Goal: Task Accomplishment & Management: Manage account settings

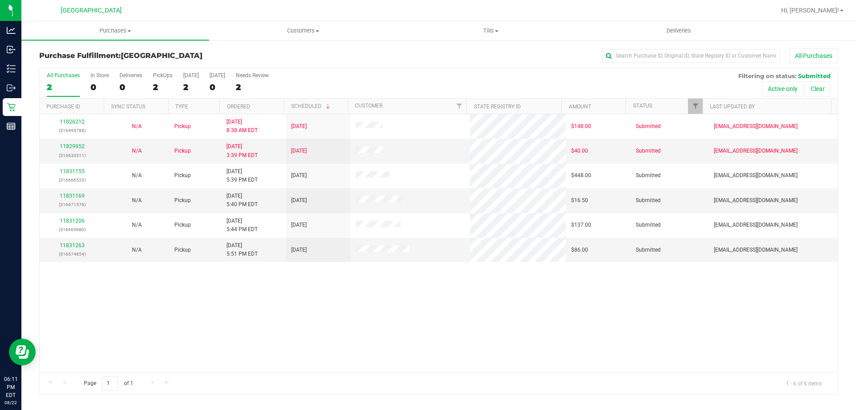
click at [311, 54] on div "All Purchases" at bounding box center [572, 55] width 533 height 15
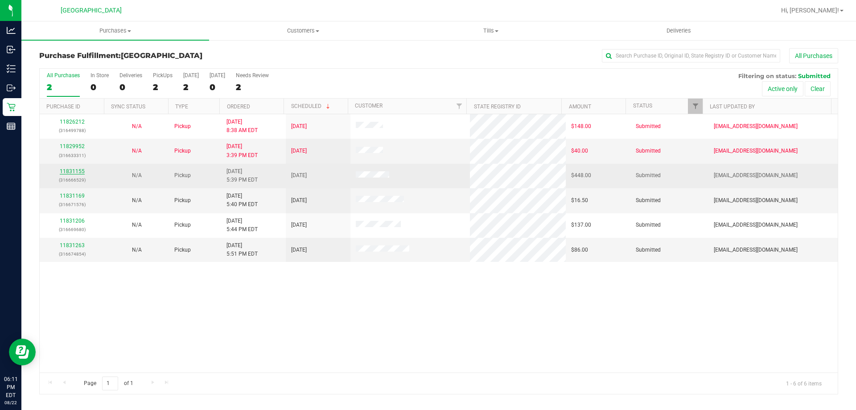
click at [83, 174] on link "11831155" at bounding box center [72, 171] width 25 height 6
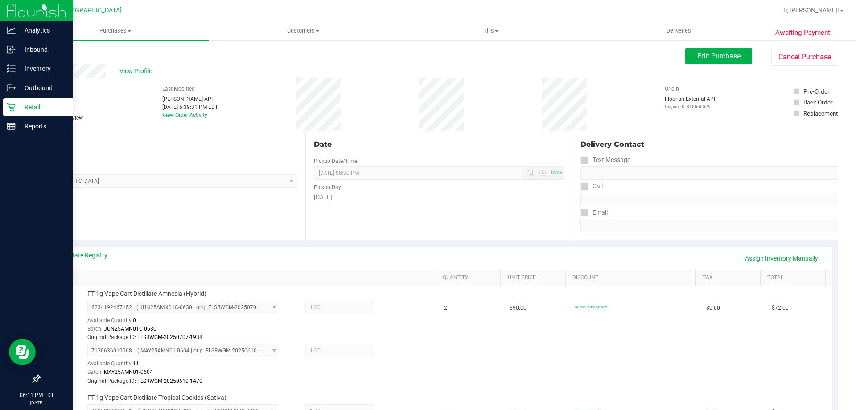
click at [3, 102] on div "Retail" at bounding box center [38, 107] width 70 height 18
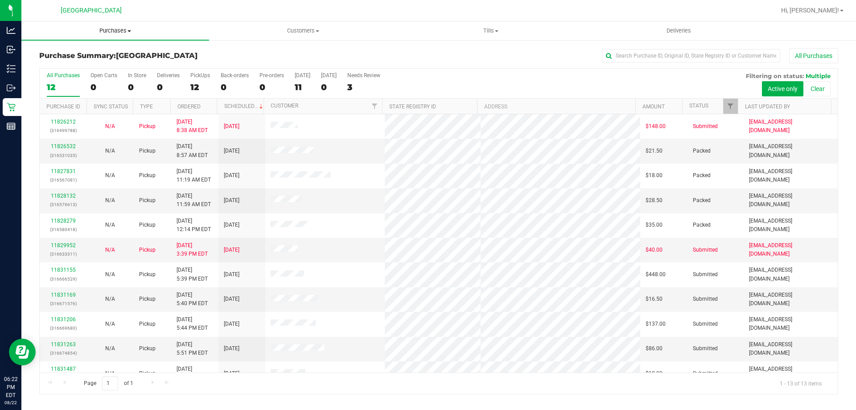
click at [117, 30] on span "Purchases" at bounding box center [115, 31] width 188 height 8
click at [96, 64] on li "Fulfillment" at bounding box center [115, 64] width 188 height 11
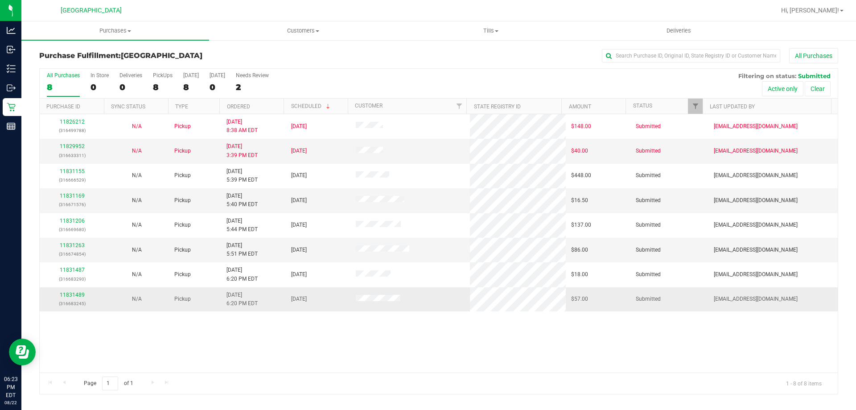
click at [73, 291] on div "11831489 (316683245)" at bounding box center [72, 299] width 54 height 17
click at [66, 296] on link "11831489" at bounding box center [72, 295] width 25 height 6
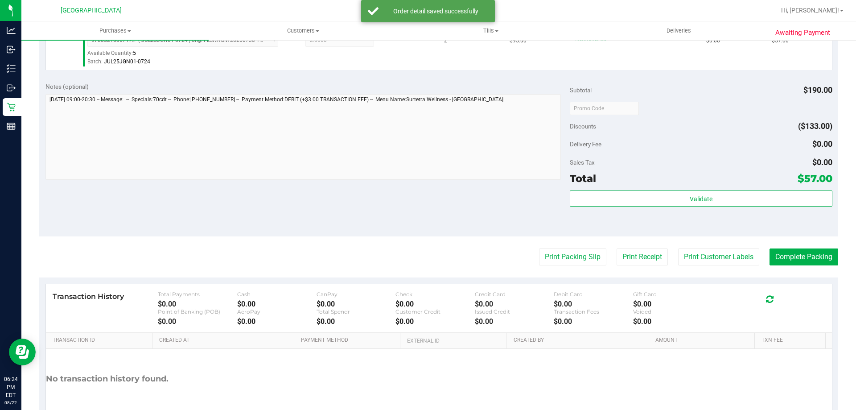
scroll to position [319, 0]
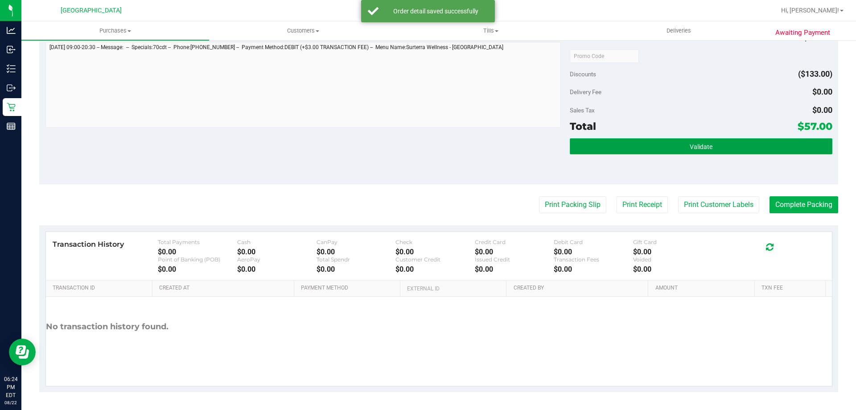
click at [739, 151] on button "Validate" at bounding box center [701, 146] width 262 height 16
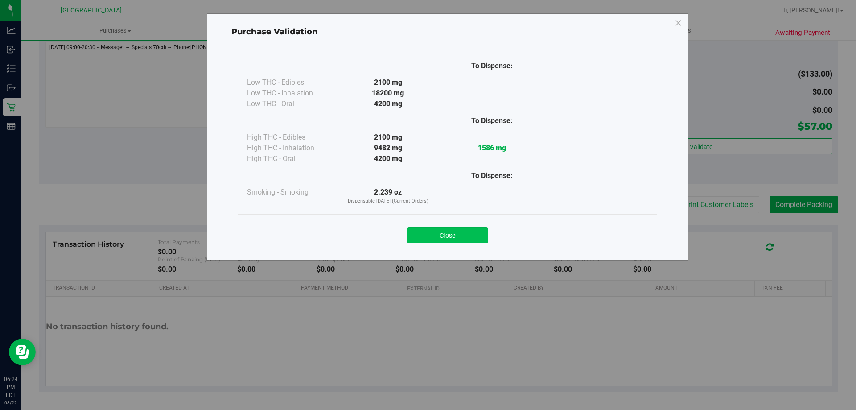
click at [463, 239] on button "Close" at bounding box center [447, 235] width 81 height 16
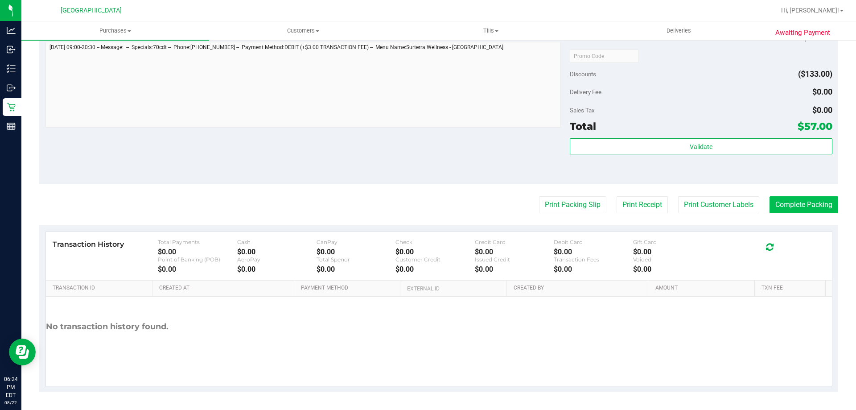
click at [794, 207] on button "Complete Packing" at bounding box center [804, 204] width 69 height 17
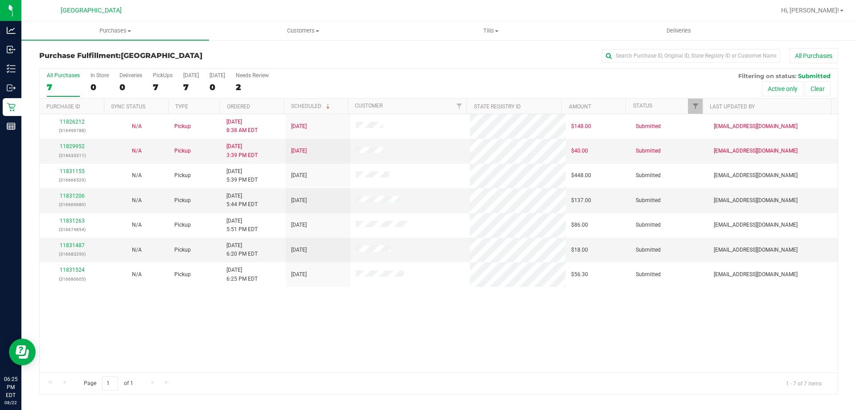
click at [433, 87] on div "All Purchases 7 In Store 0 Deliveries 0 PickUps 7 Today 7 Tomorrow 0 Needs Revi…" at bounding box center [439, 84] width 798 height 30
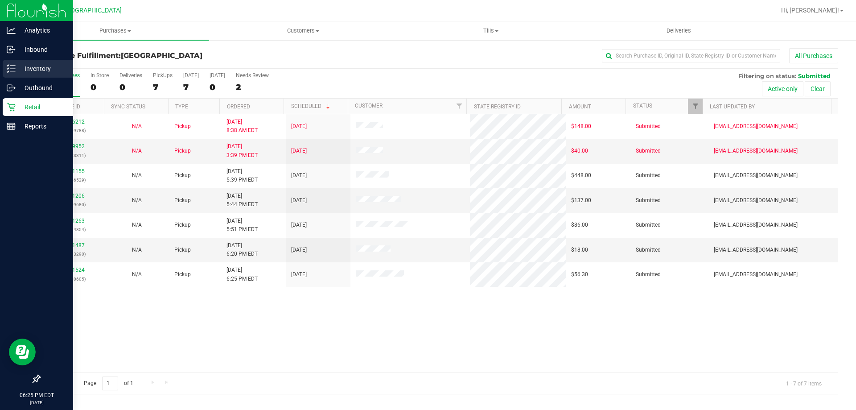
click at [12, 72] on line at bounding box center [12, 72] width 5 height 0
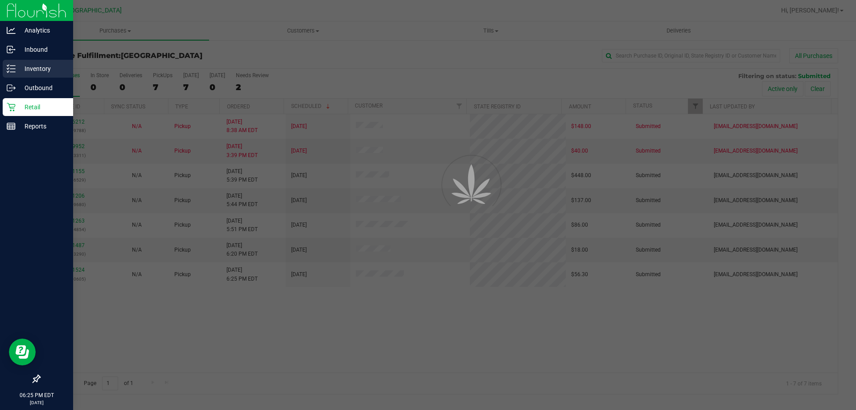
click at [42, 60] on div "Inventory" at bounding box center [38, 69] width 70 height 18
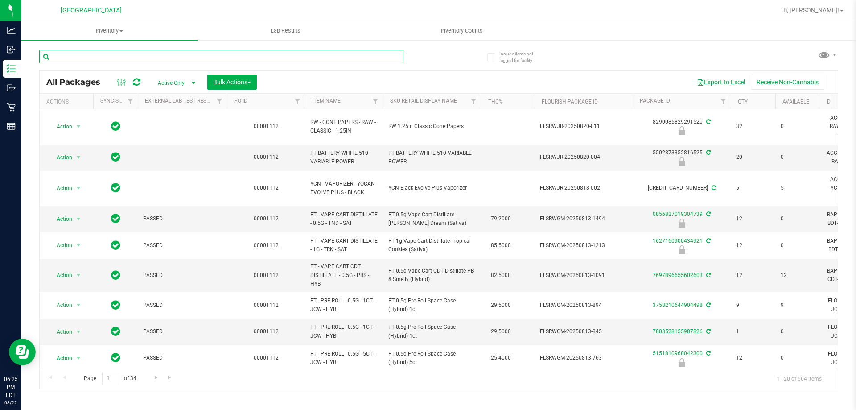
click at [165, 53] on input "text" at bounding box center [221, 56] width 364 height 13
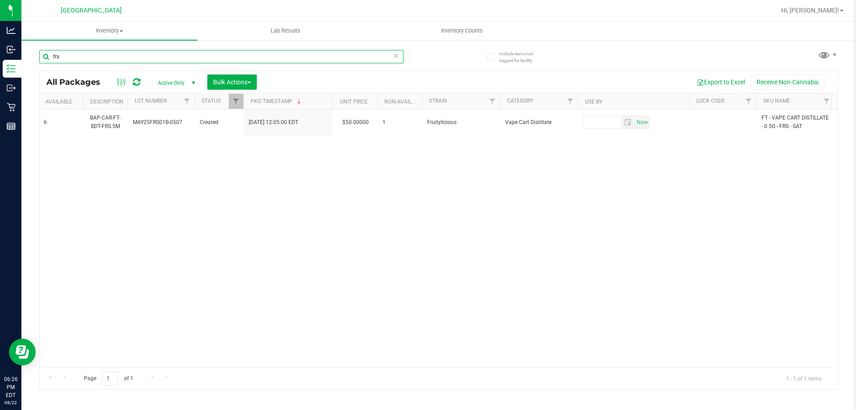
scroll to position [0, 786]
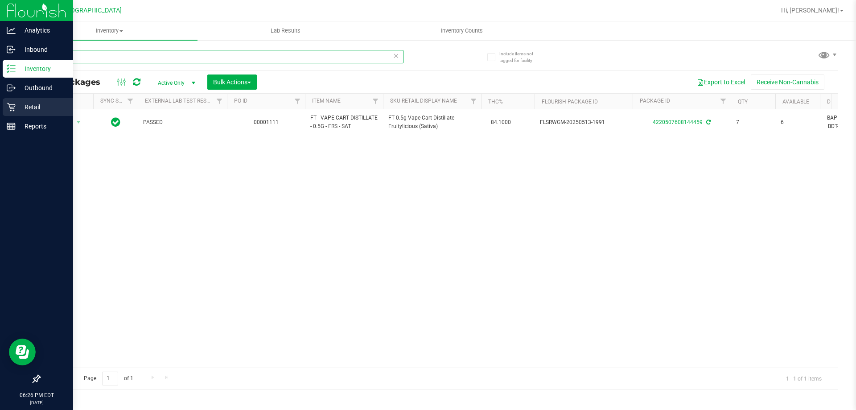
type input "frs"
click at [19, 110] on p "Retail" at bounding box center [43, 107] width 54 height 11
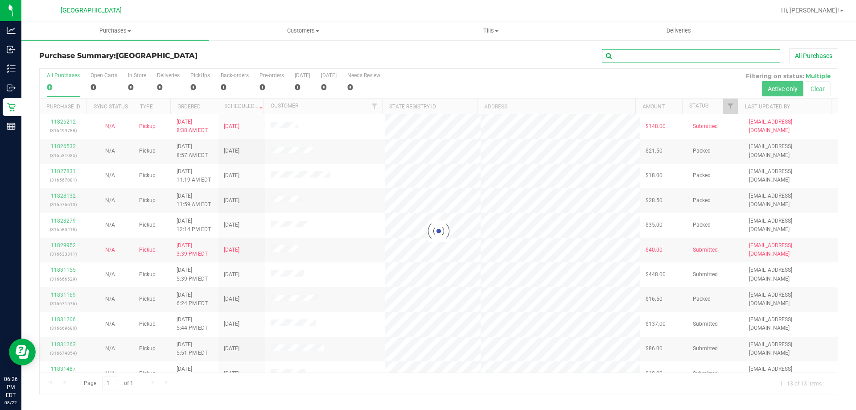
click at [654, 54] on input "text" at bounding box center [691, 55] width 178 height 13
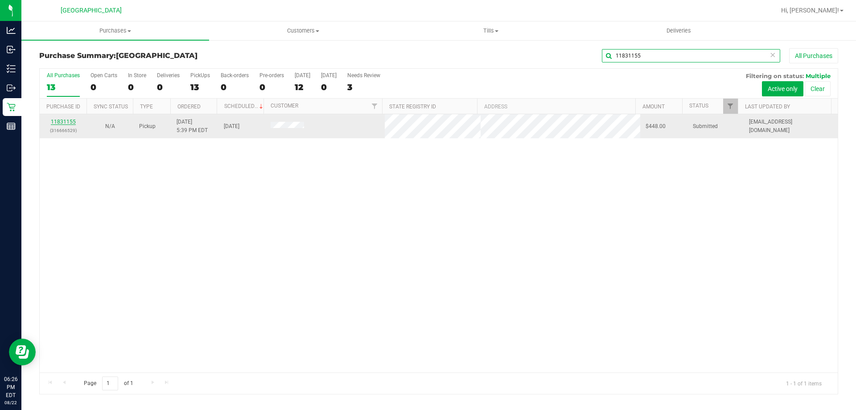
type input "11831155"
click at [70, 123] on link "11831155" at bounding box center [63, 122] width 25 height 6
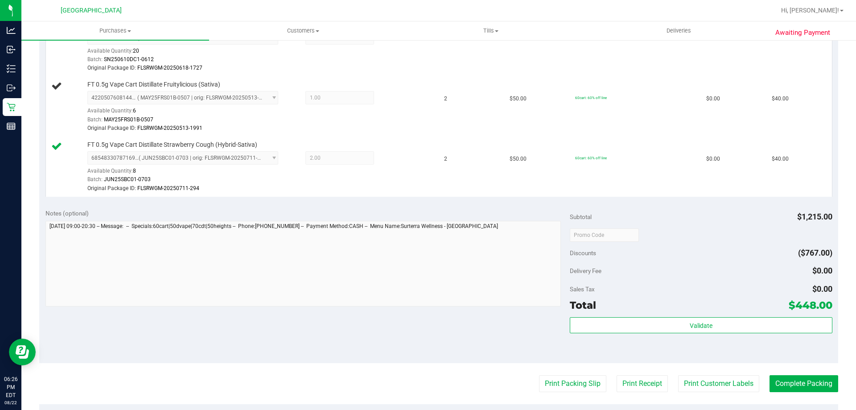
scroll to position [718, 0]
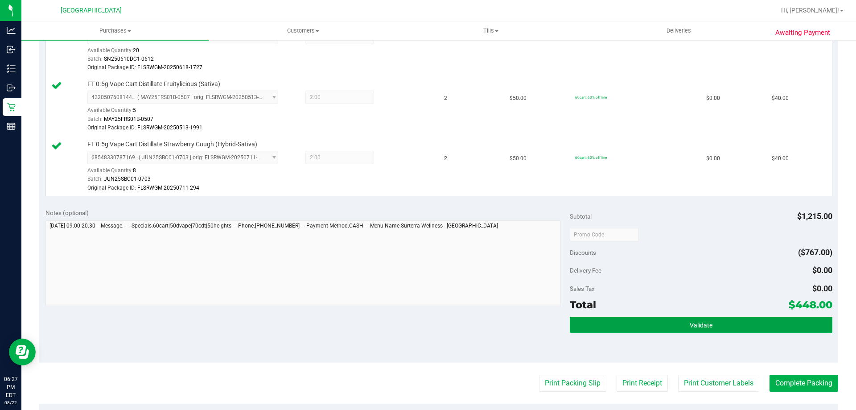
click at [690, 322] on span "Validate" at bounding box center [701, 325] width 23 height 7
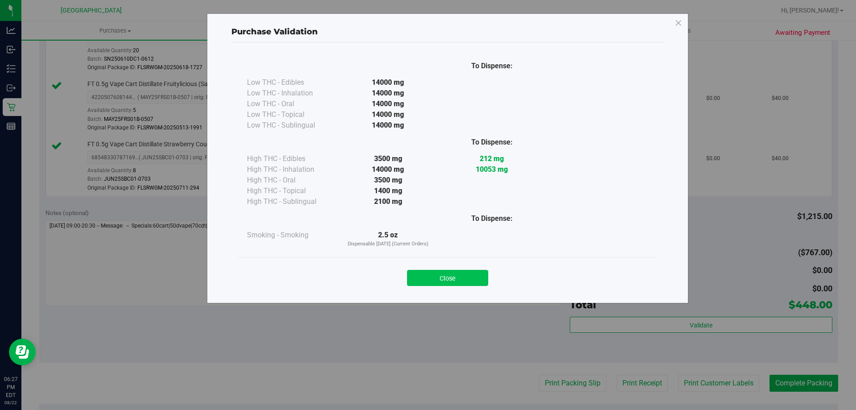
click at [461, 272] on button "Close" at bounding box center [447, 278] width 81 height 16
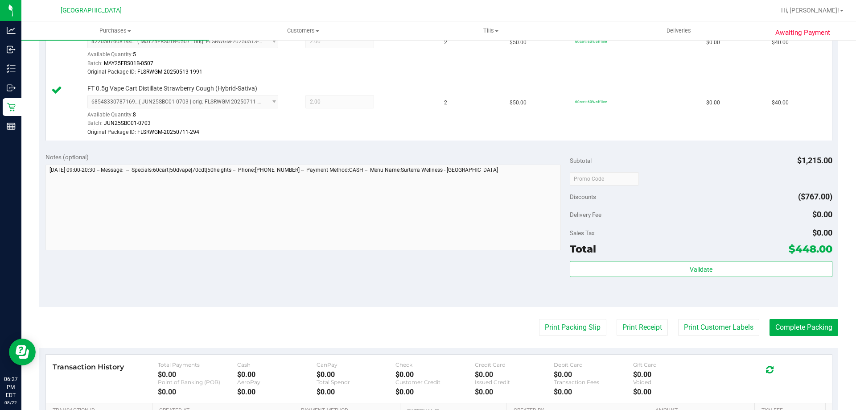
scroll to position [896, 0]
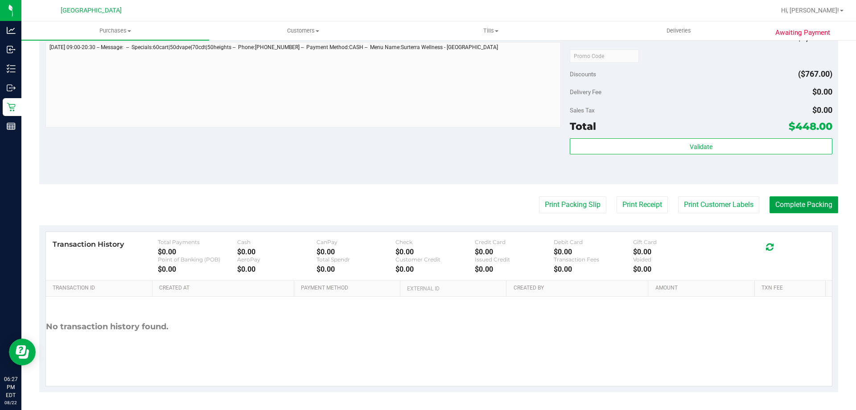
click at [785, 209] on button "Complete Packing" at bounding box center [804, 204] width 69 height 17
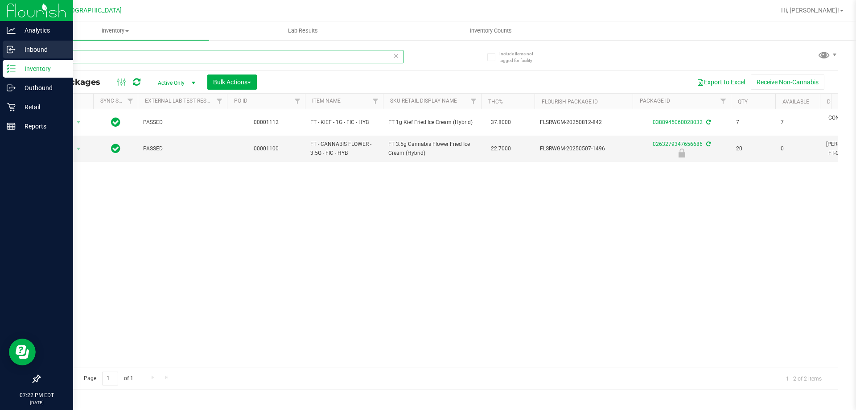
drag, startPoint x: 199, startPoint y: 54, endPoint x: 0, endPoint y: 42, distance: 199.3
click at [0, 42] on div "Analytics Inbound Inventory Outbound Retail Reports 07:22 PM EDT 08/22/2025 08/…" at bounding box center [428, 205] width 856 height 410
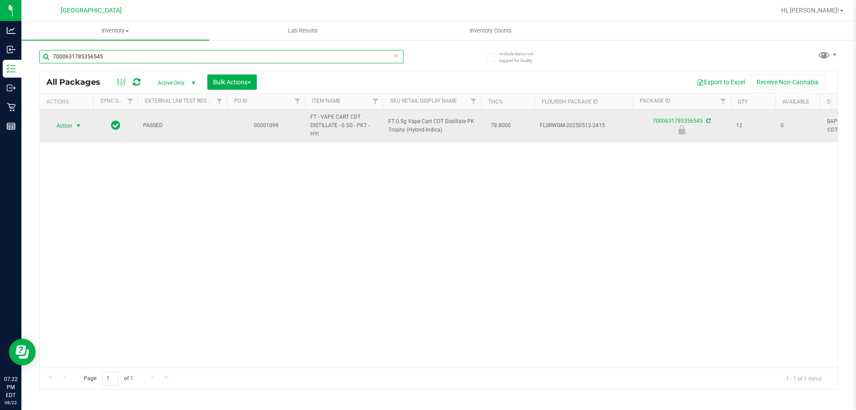
type input "7000631785356545"
click at [76, 126] on span "select" at bounding box center [78, 125] width 7 height 7
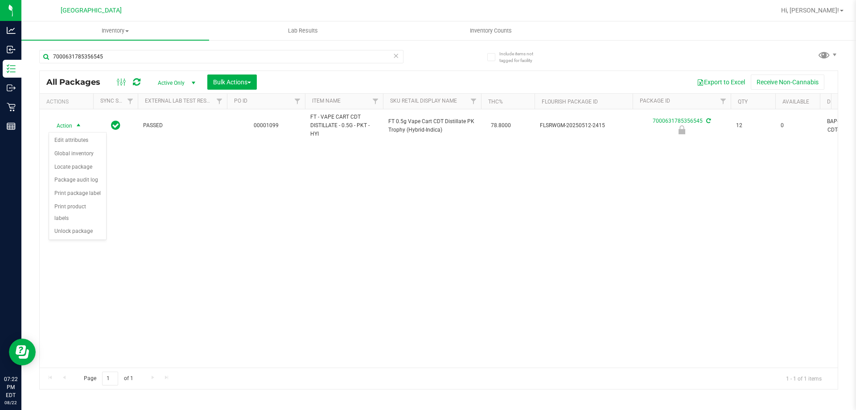
click at [67, 229] on div "Action Action Edit attributes Global inventory Locate package Package audit log…" at bounding box center [439, 238] width 798 height 258
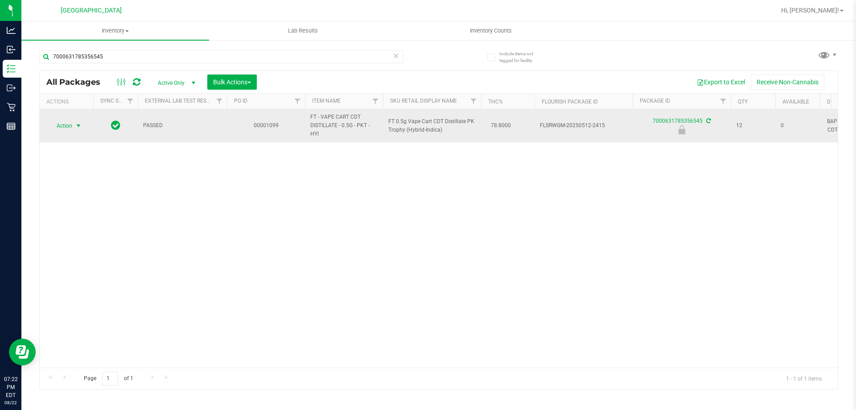
click at [81, 121] on span "select" at bounding box center [78, 126] width 11 height 12
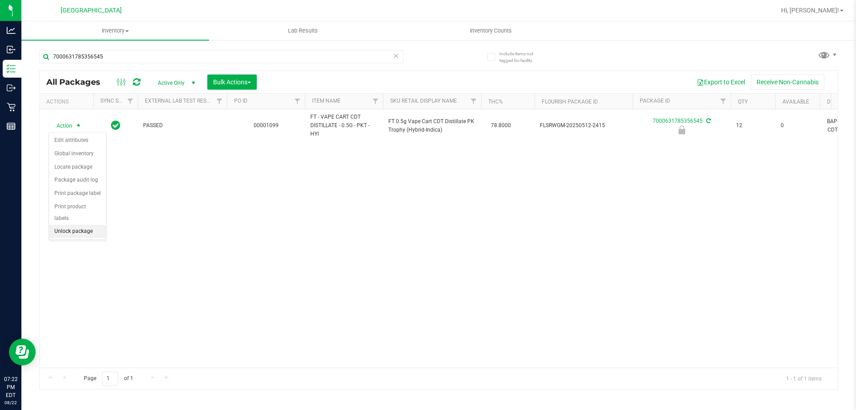
click at [66, 225] on li "Unlock package" at bounding box center [77, 231] width 57 height 13
click at [395, 55] on icon at bounding box center [396, 55] width 6 height 11
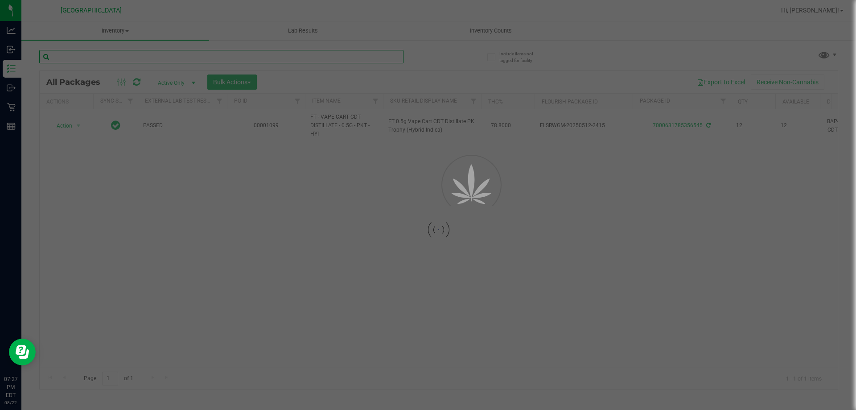
click at [352, 59] on input "text" at bounding box center [221, 56] width 364 height 13
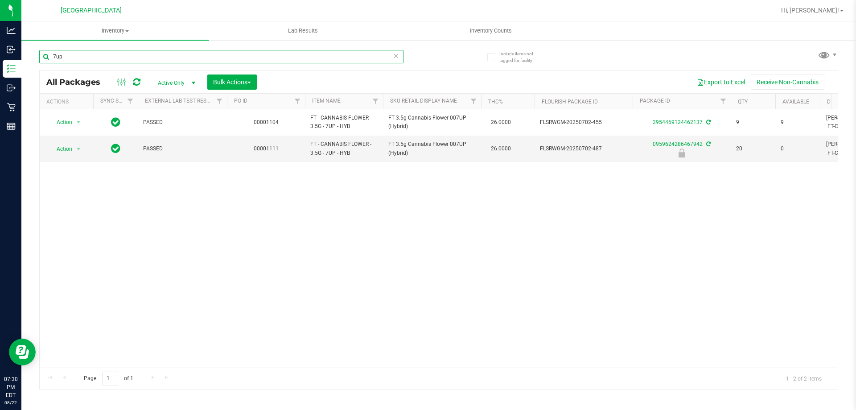
type input "7up"
click at [394, 54] on icon at bounding box center [396, 55] width 6 height 11
click at [363, 56] on input "text" at bounding box center [221, 56] width 364 height 13
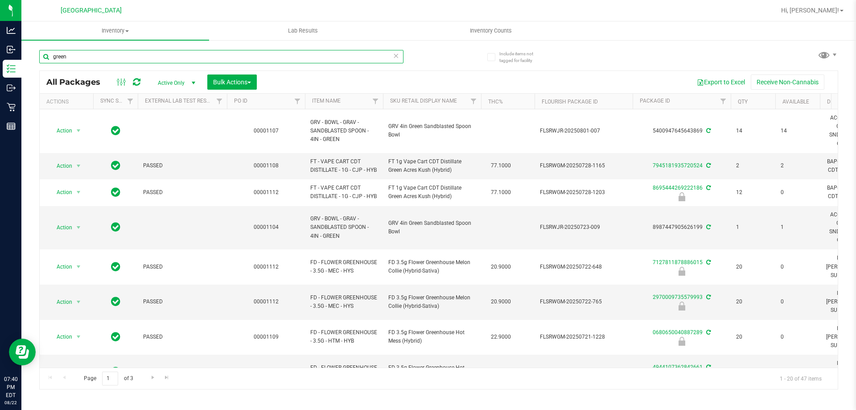
drag, startPoint x: 98, startPoint y: 58, endPoint x: 0, endPoint y: -9, distance: 119.0
click at [0, 0] on html "Analytics Inbound Inventory Outbound Retail Reports 07:40 PM EDT 08/22/2025 08/…" at bounding box center [428, 205] width 856 height 410
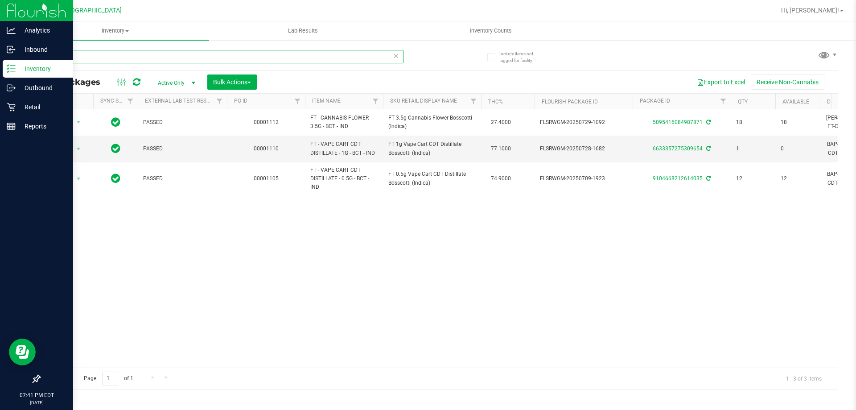
type input "boss"
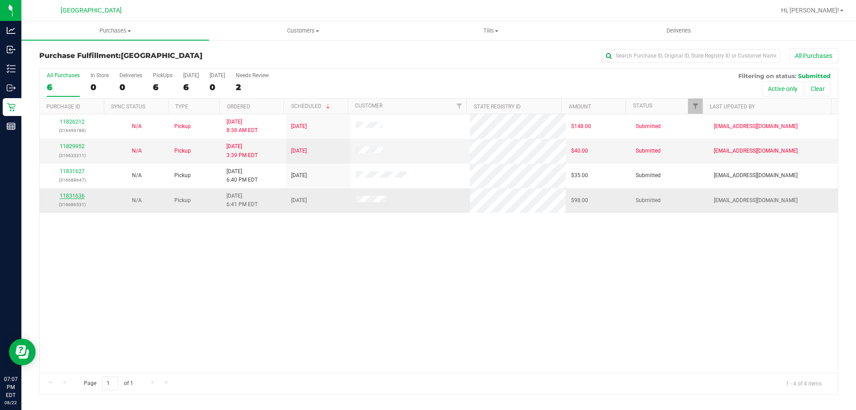
click at [78, 194] on link "11831636" at bounding box center [72, 196] width 25 height 6
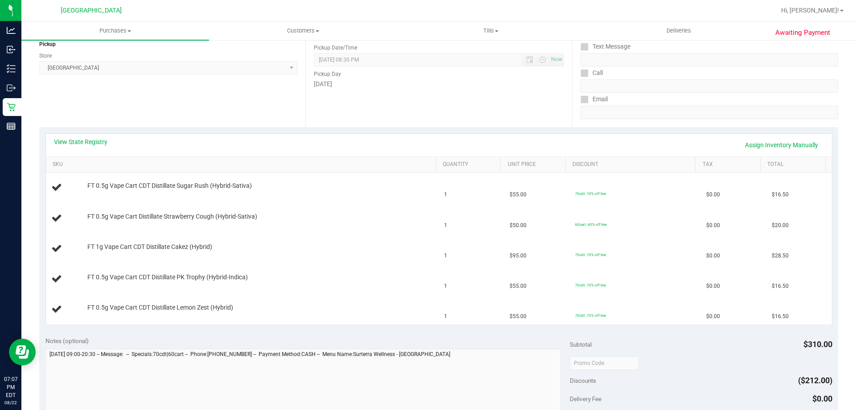
scroll to position [178, 0]
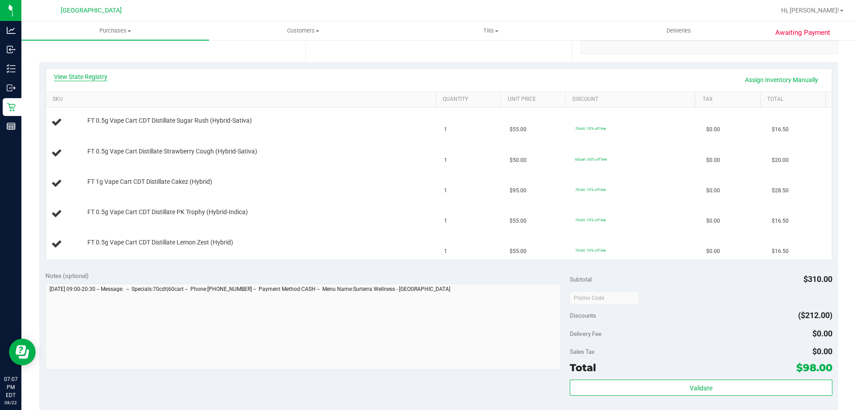
click at [99, 77] on link "View State Registry" at bounding box center [81, 76] width 54 height 9
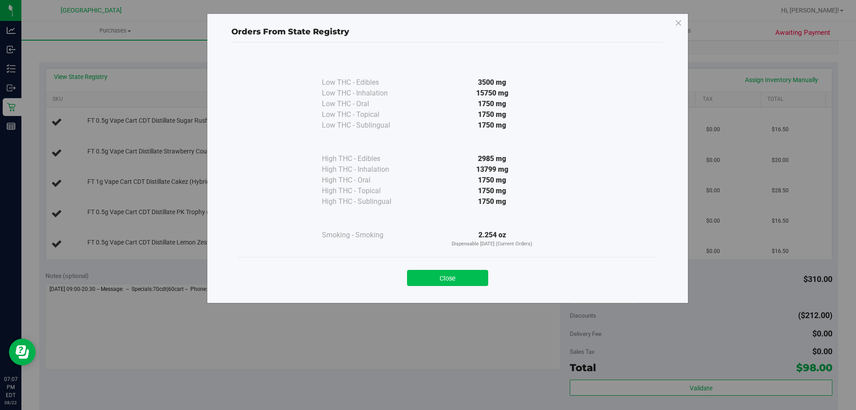
click at [462, 278] on button "Close" at bounding box center [447, 278] width 81 height 16
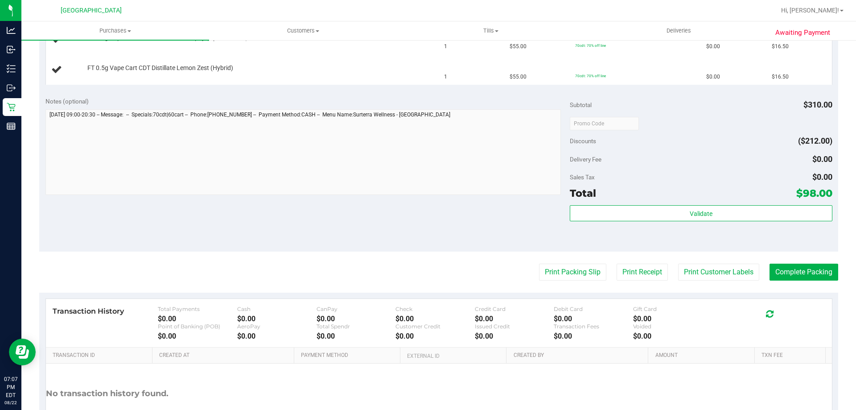
scroll to position [357, 0]
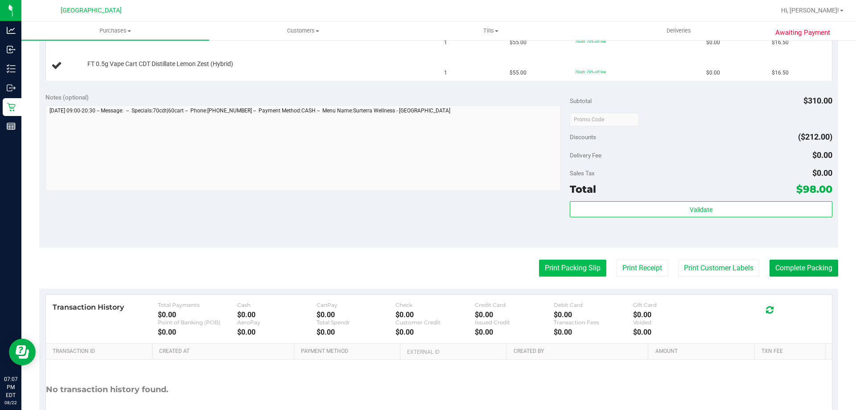
click at [562, 273] on button "Print Packing Slip" at bounding box center [572, 268] width 67 height 17
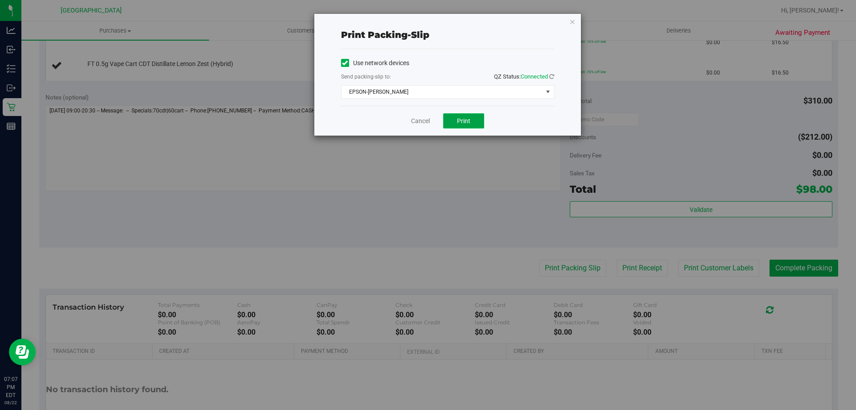
click at [453, 125] on button "Print" at bounding box center [463, 120] width 41 height 15
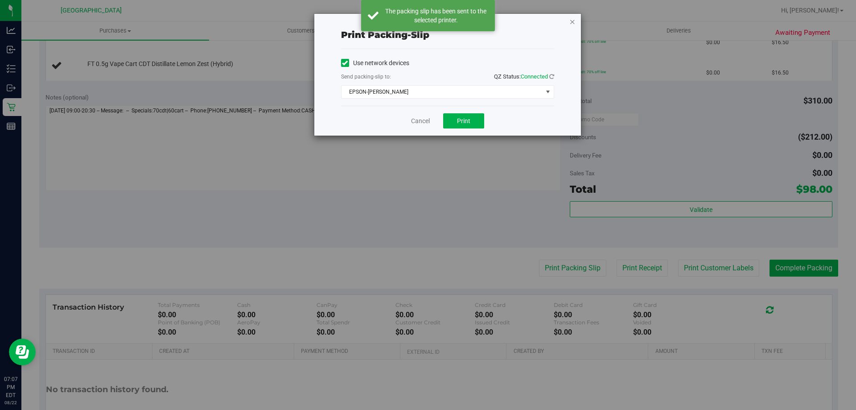
click at [572, 24] on icon "button" at bounding box center [573, 21] width 6 height 11
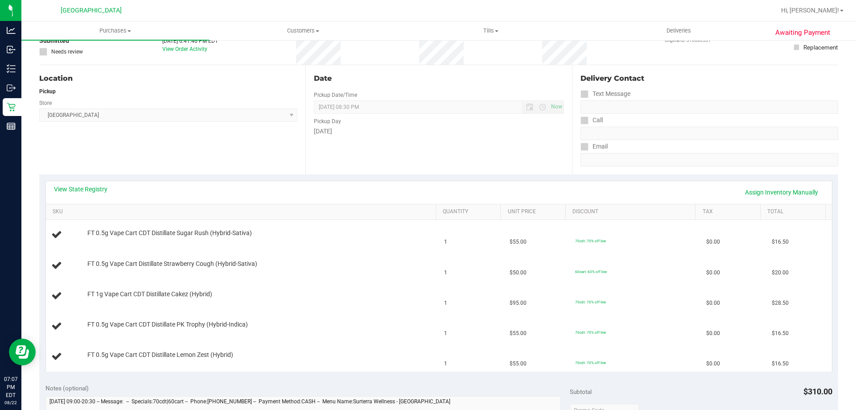
scroll to position [0, 0]
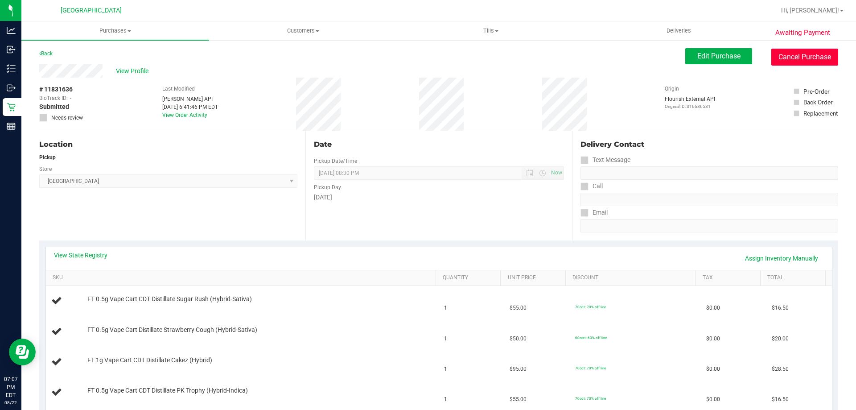
click at [798, 58] on button "Cancel Purchase" at bounding box center [805, 57] width 67 height 17
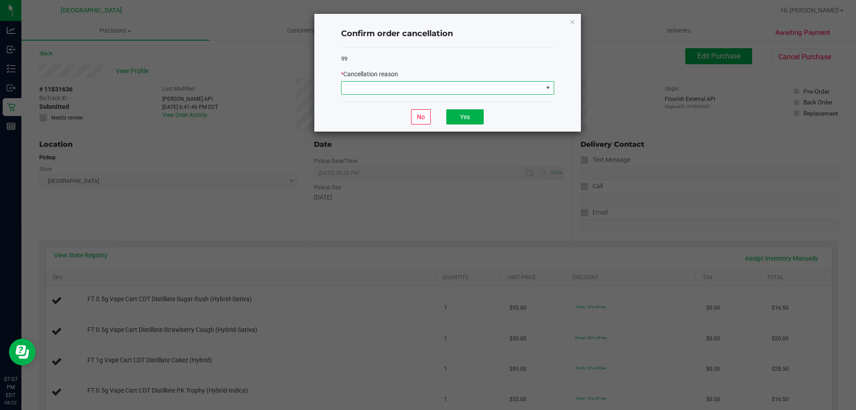
click at [527, 87] on span at bounding box center [442, 88] width 201 height 12
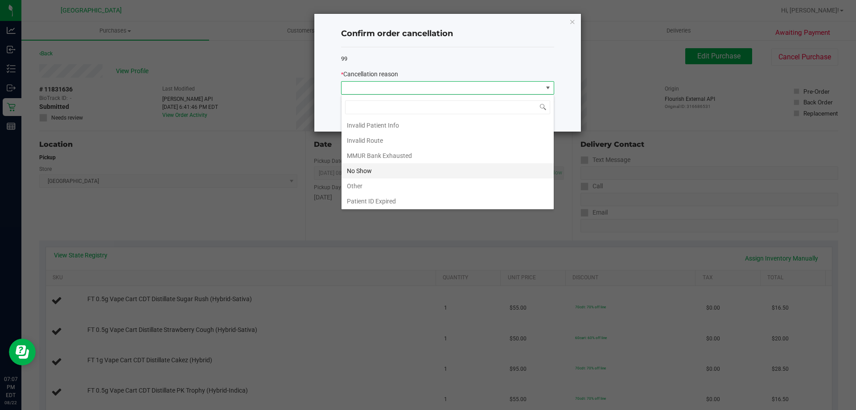
scroll to position [47, 0]
click at [479, 175] on li "Other" at bounding box center [448, 169] width 212 height 15
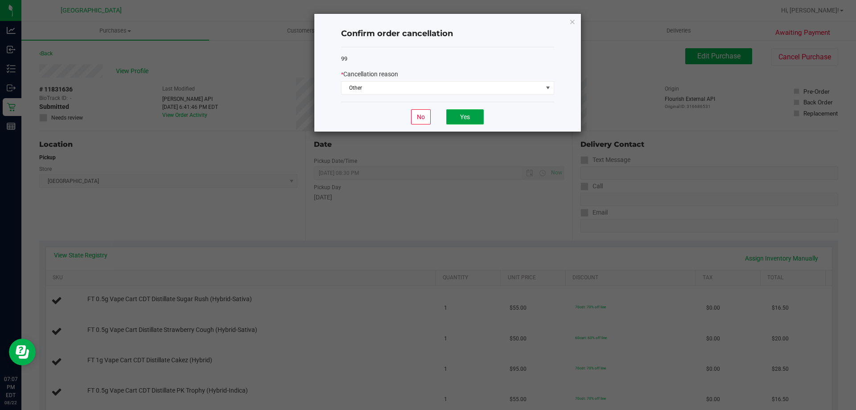
click at [477, 116] on button "Yes" at bounding box center [464, 116] width 37 height 15
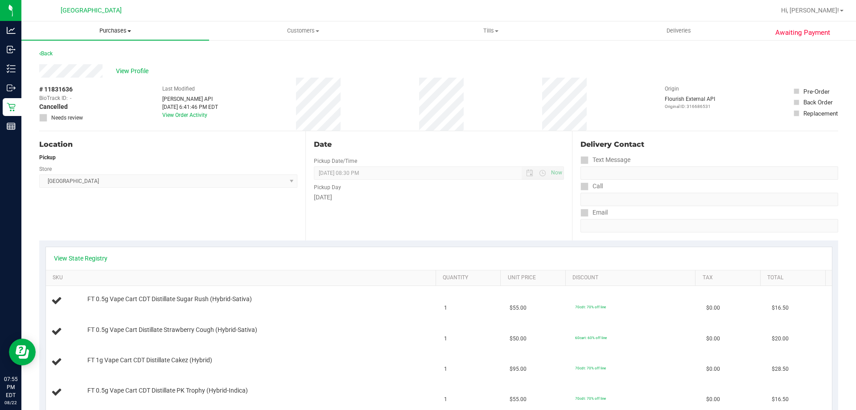
click at [121, 37] on uib-tab-heading "Purchases Summary of purchases Fulfillment All purchases" at bounding box center [115, 30] width 188 height 19
click at [107, 64] on li "Fulfillment" at bounding box center [115, 64] width 188 height 11
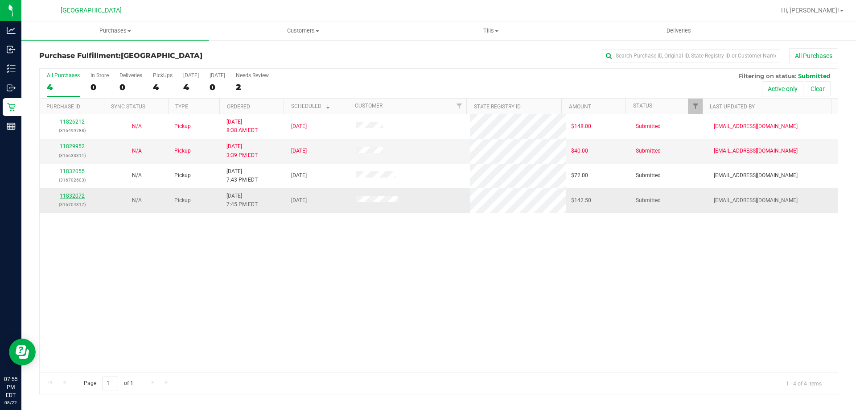
click at [71, 197] on link "11832072" at bounding box center [72, 196] width 25 height 6
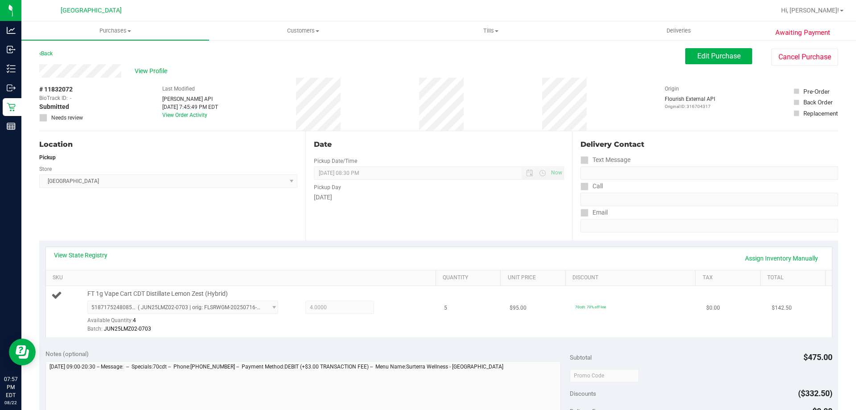
click at [594, 319] on td "70cdt: 70% off line" at bounding box center [635, 311] width 131 height 51
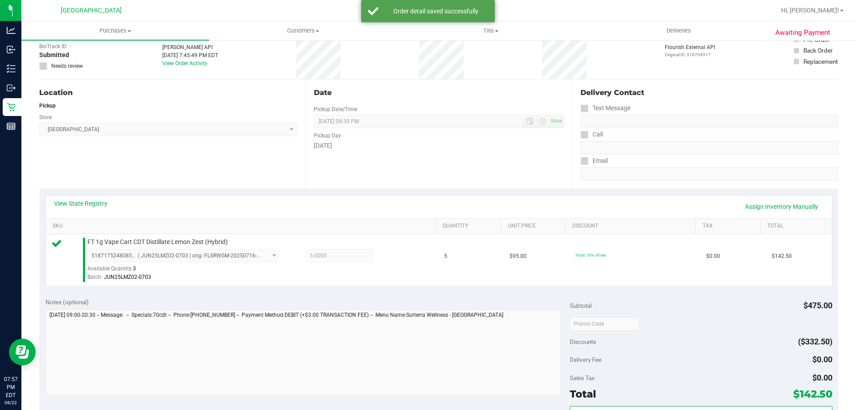
scroll to position [223, 0]
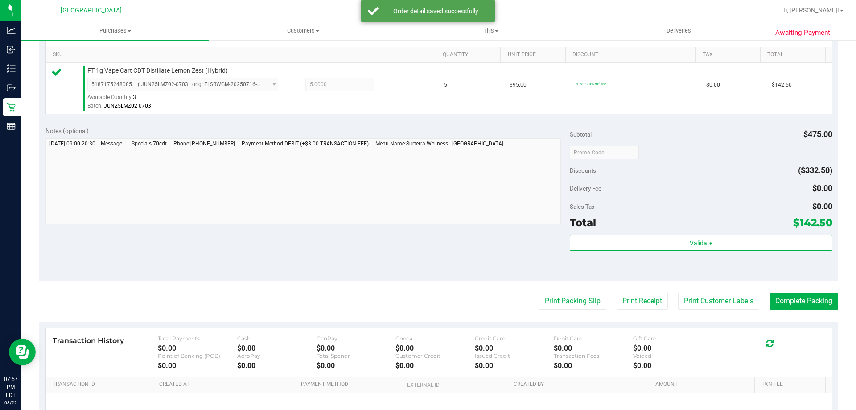
click at [713, 233] on div "Subtotal $475.00 Discounts ($332.50) Delivery Fee $0.00 Sales Tax $0.00 Total $…" at bounding box center [701, 200] width 262 height 149
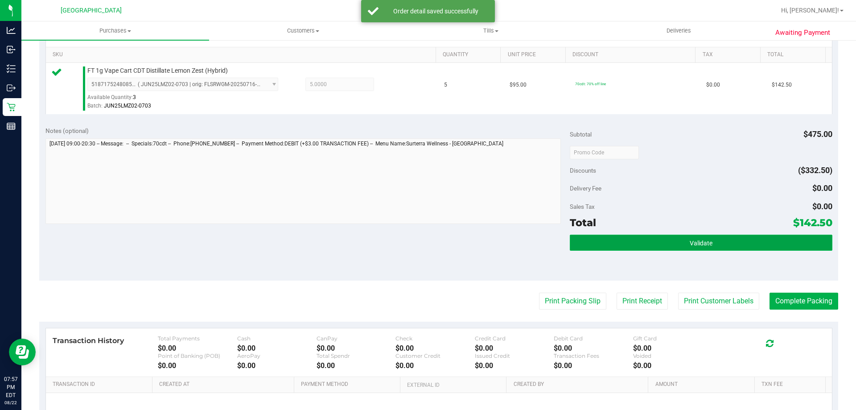
click at [715, 241] on button "Validate" at bounding box center [701, 243] width 262 height 16
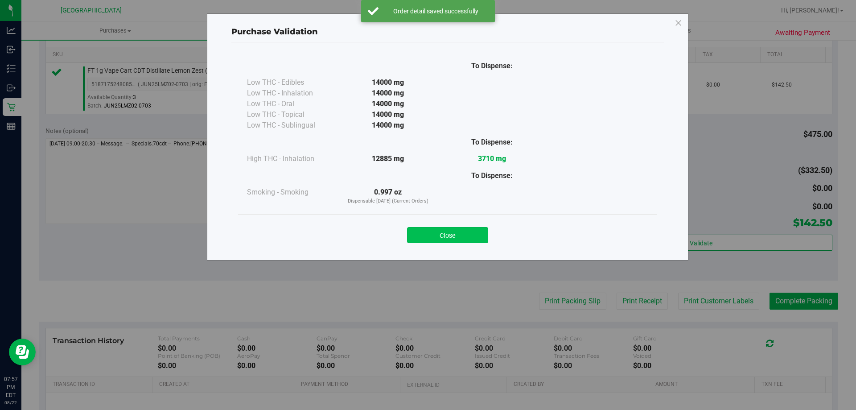
click at [483, 233] on button "Close" at bounding box center [447, 235] width 81 height 16
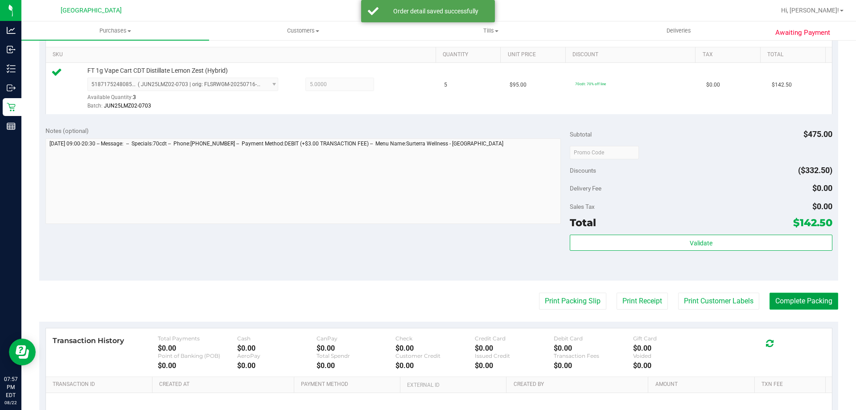
click at [803, 300] on button "Complete Packing" at bounding box center [804, 301] width 69 height 17
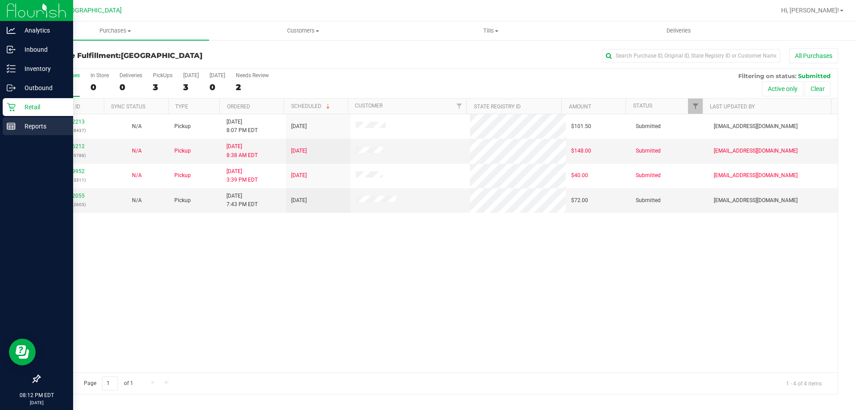
click at [42, 128] on p "Reports" at bounding box center [43, 126] width 54 height 11
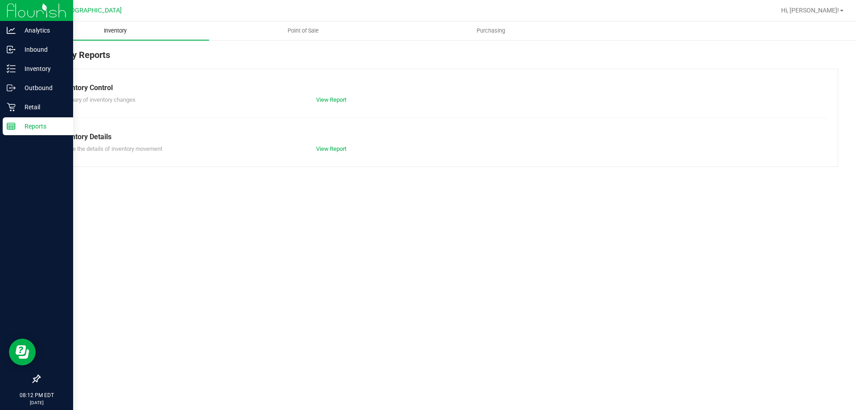
click at [129, 35] on uib-tab-heading "Inventory" at bounding box center [115, 30] width 188 height 19
click at [317, 32] on span "Point of Sale" at bounding box center [303, 31] width 55 height 8
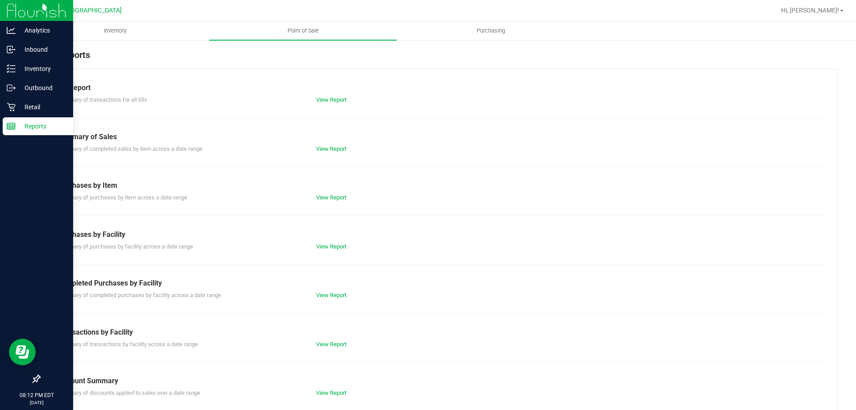
click at [329, 300] on div "Till Report Summary of transactions for all tills View Report Summary of Sales …" at bounding box center [438, 264] width 799 height 391
click at [330, 294] on link "View Report" at bounding box center [331, 295] width 30 height 7
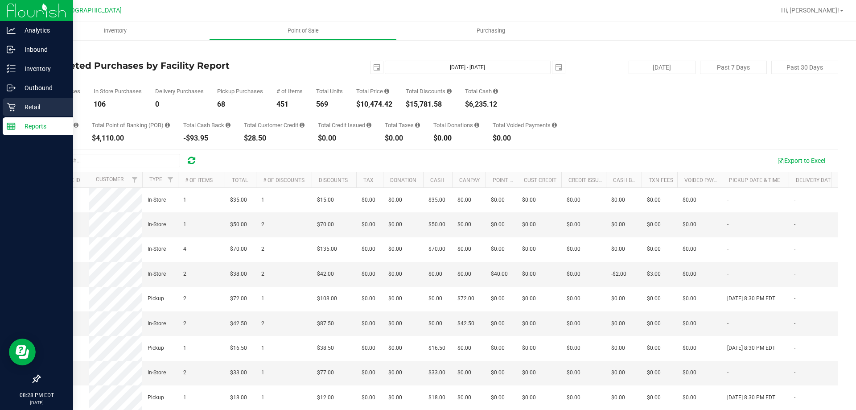
click at [20, 104] on p "Retail" at bounding box center [43, 107] width 54 height 11
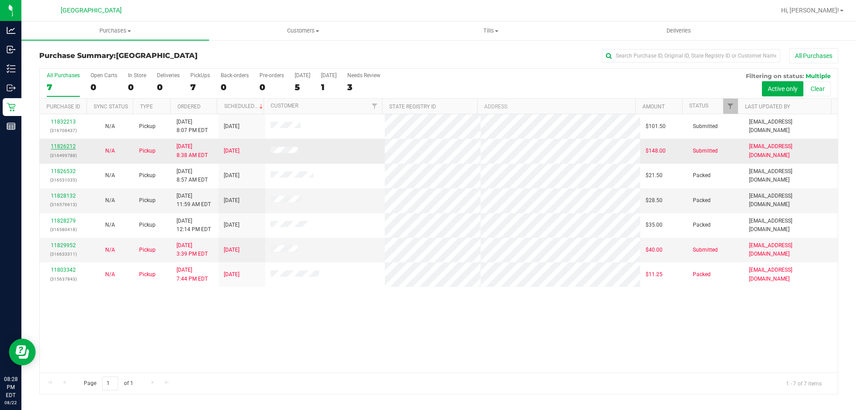
click at [72, 149] on link "11826212" at bounding box center [63, 146] width 25 height 6
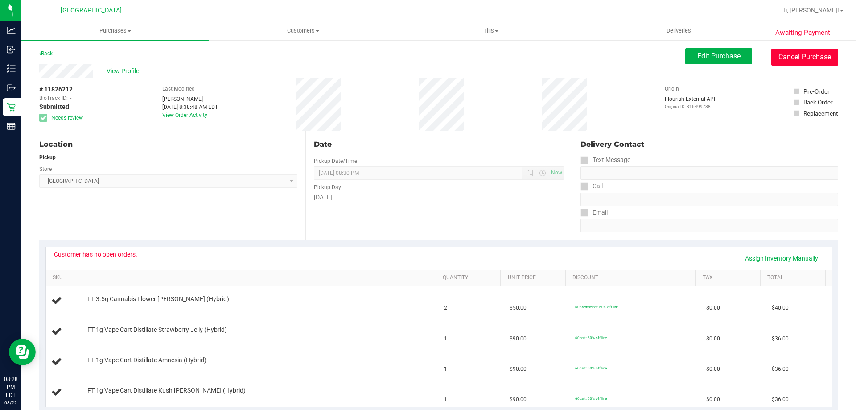
click at [784, 50] on button "Cancel Purchase" at bounding box center [805, 57] width 67 height 17
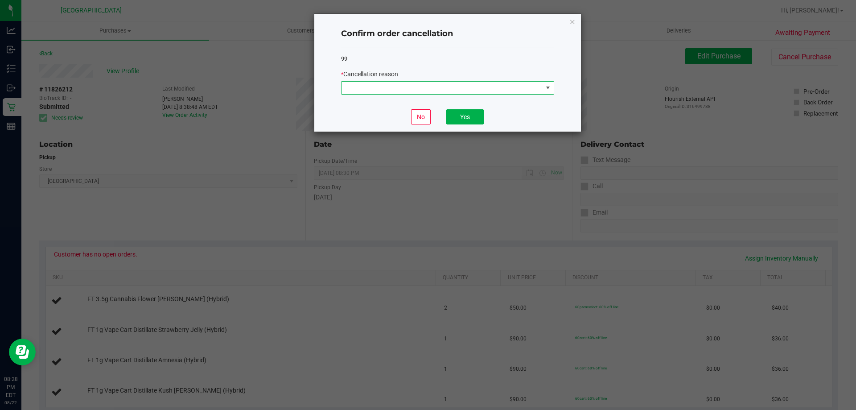
click at [522, 88] on span at bounding box center [442, 88] width 201 height 12
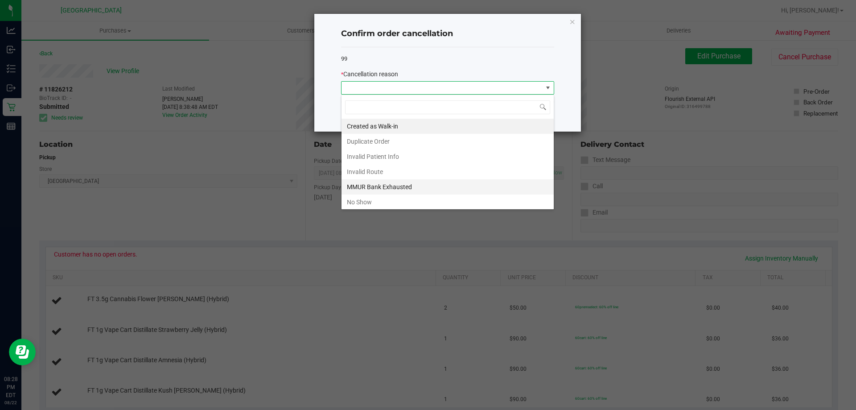
scroll to position [13, 213]
click at [418, 197] on li "No Show" at bounding box center [448, 201] width 212 height 15
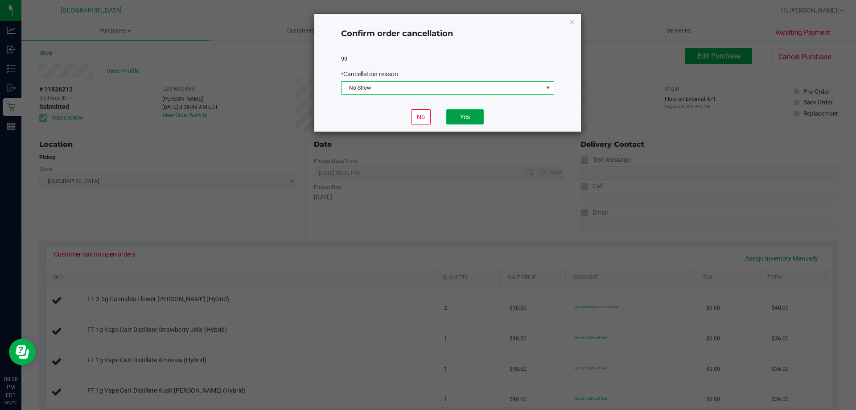
click at [458, 118] on button "Yes" at bounding box center [464, 116] width 37 height 15
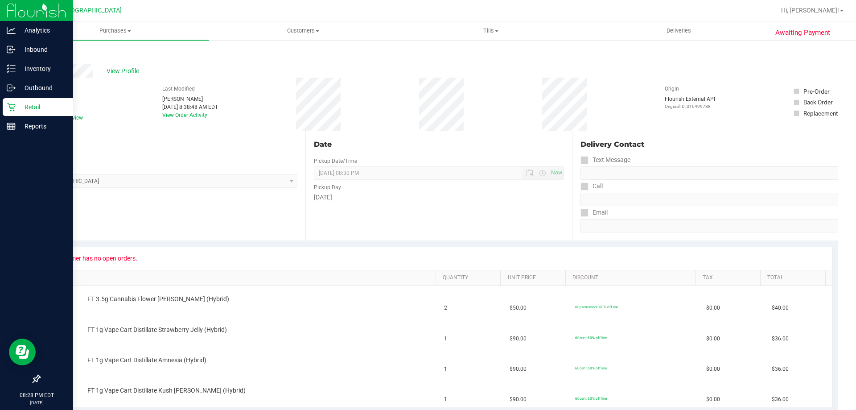
click at [12, 108] on icon at bounding box center [11, 107] width 8 height 8
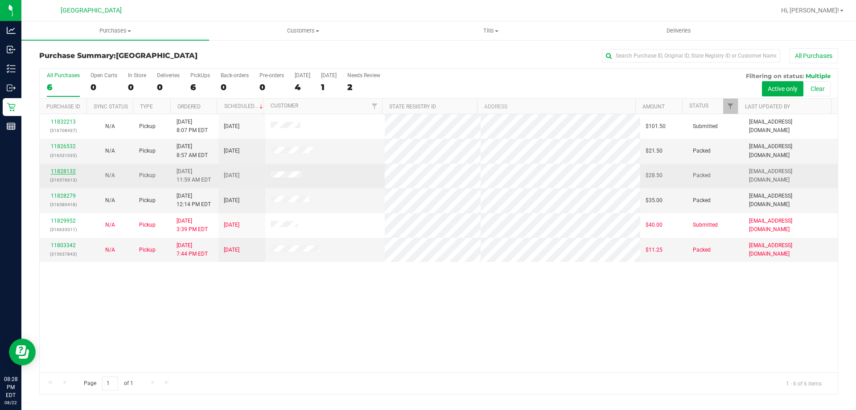
click at [66, 173] on link "11828132" at bounding box center [63, 171] width 25 height 6
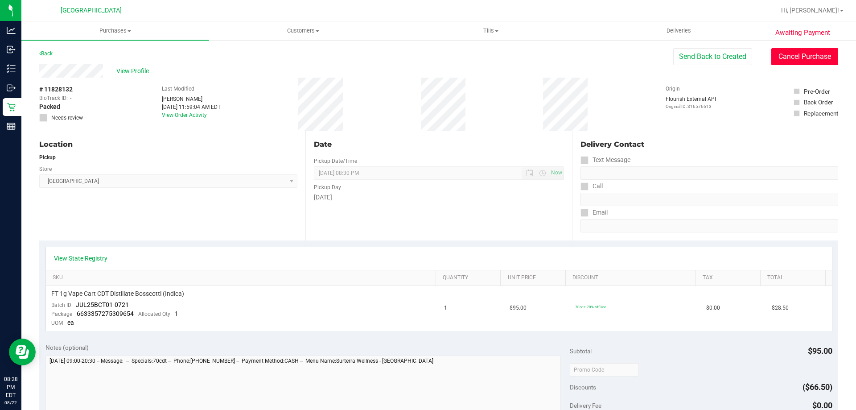
click at [812, 54] on button "Cancel Purchase" at bounding box center [805, 56] width 67 height 17
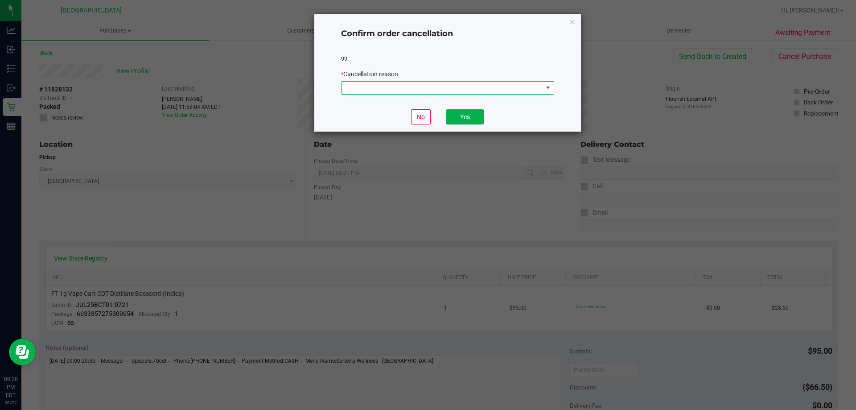
click at [549, 89] on span at bounding box center [548, 87] width 7 height 7
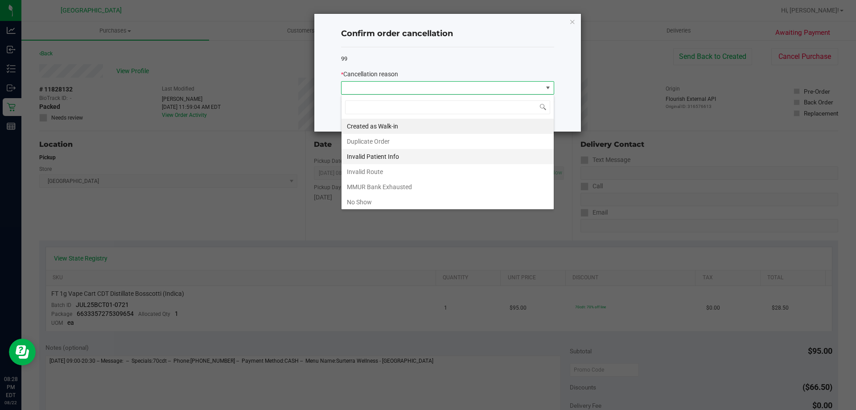
scroll to position [13, 213]
click at [430, 198] on li "No Show" at bounding box center [448, 201] width 212 height 15
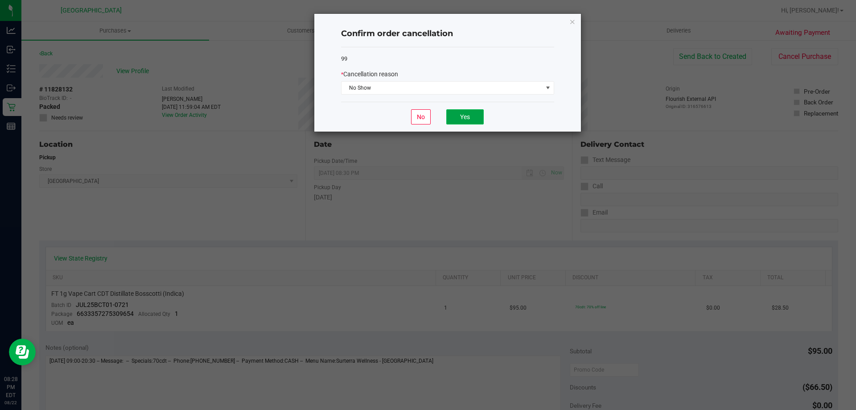
click at [456, 120] on button "Yes" at bounding box center [464, 116] width 37 height 15
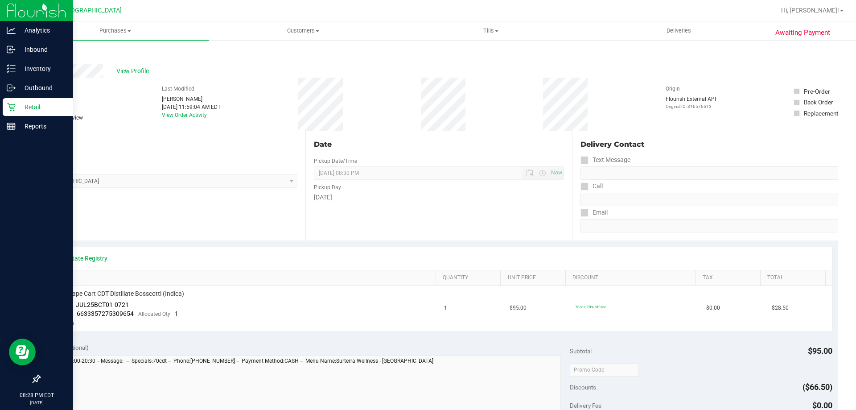
click at [12, 110] on icon at bounding box center [11, 107] width 9 height 9
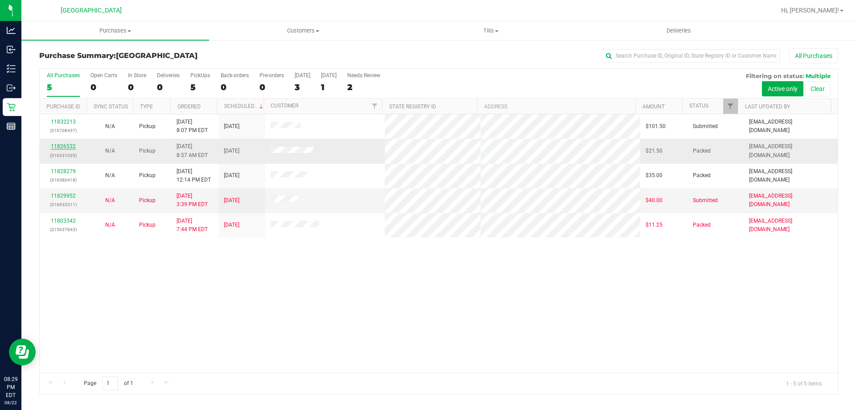
click at [69, 146] on link "11826532" at bounding box center [63, 146] width 25 height 6
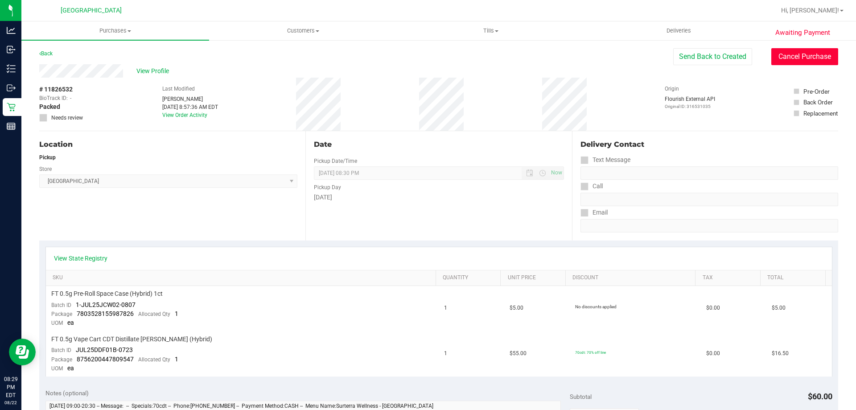
click at [795, 64] on button "Cancel Purchase" at bounding box center [805, 56] width 67 height 17
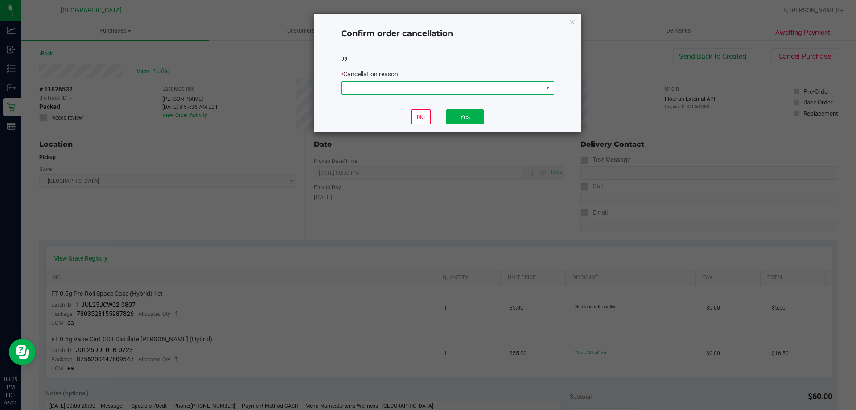
click at [550, 88] on span at bounding box center [548, 87] width 7 height 7
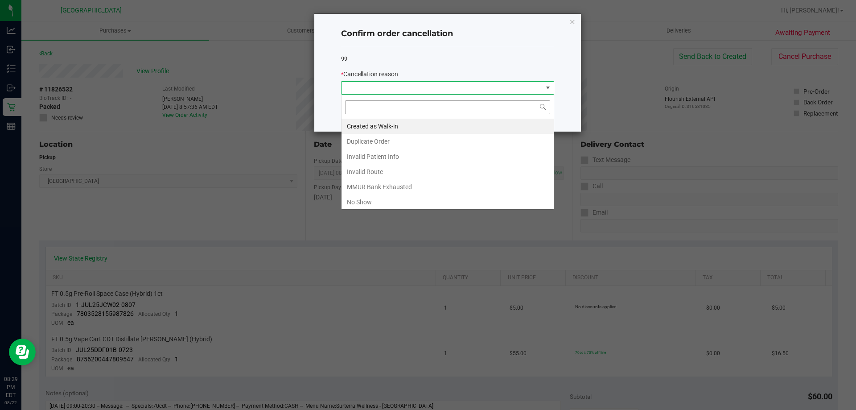
scroll to position [13, 213]
click at [430, 196] on li "No Show" at bounding box center [448, 201] width 212 height 15
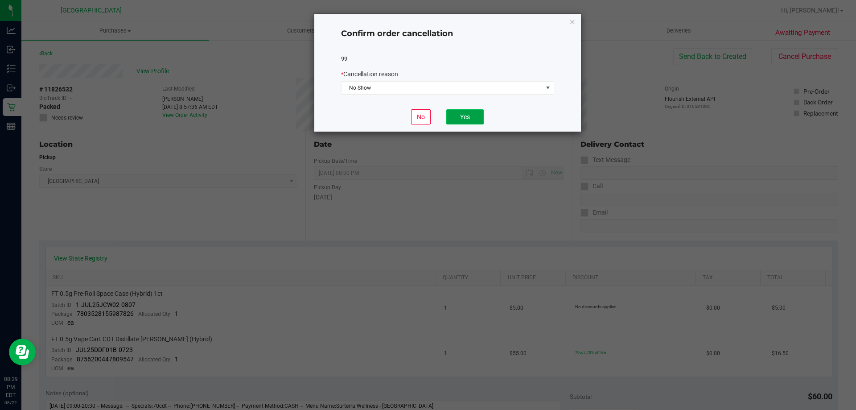
click at [456, 120] on button "Yes" at bounding box center [464, 116] width 37 height 15
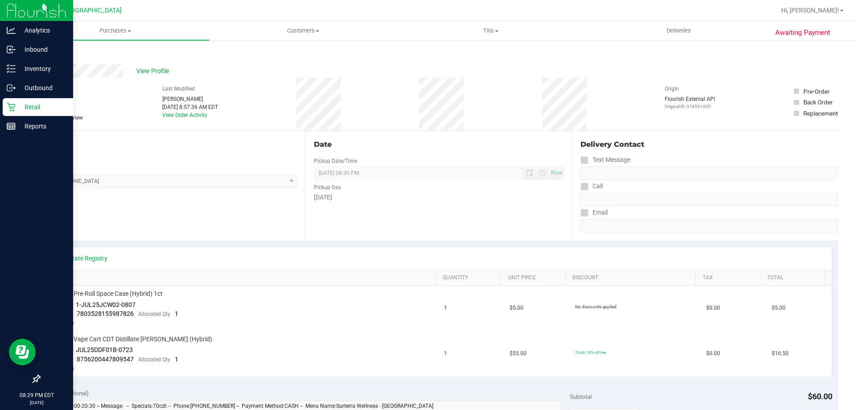
click at [37, 112] on p "Retail" at bounding box center [43, 107] width 54 height 11
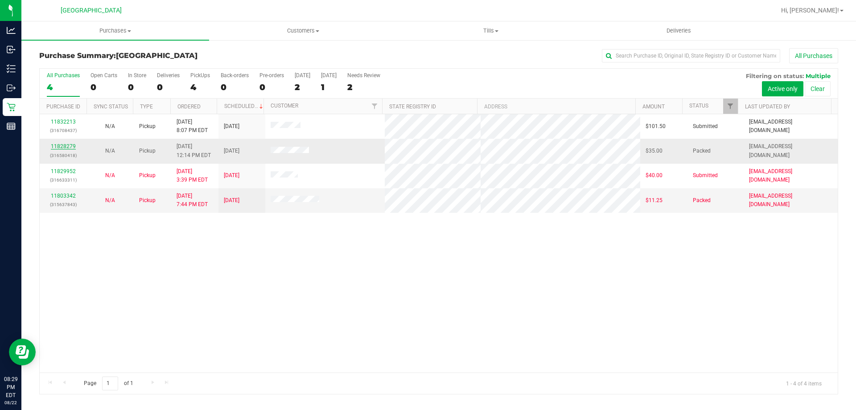
click at [71, 146] on link "11828279" at bounding box center [63, 146] width 25 height 6
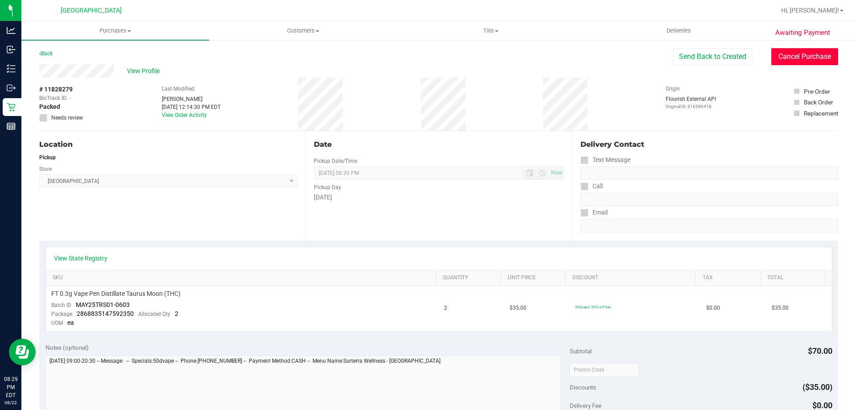
click at [828, 58] on button "Cancel Purchase" at bounding box center [805, 56] width 67 height 17
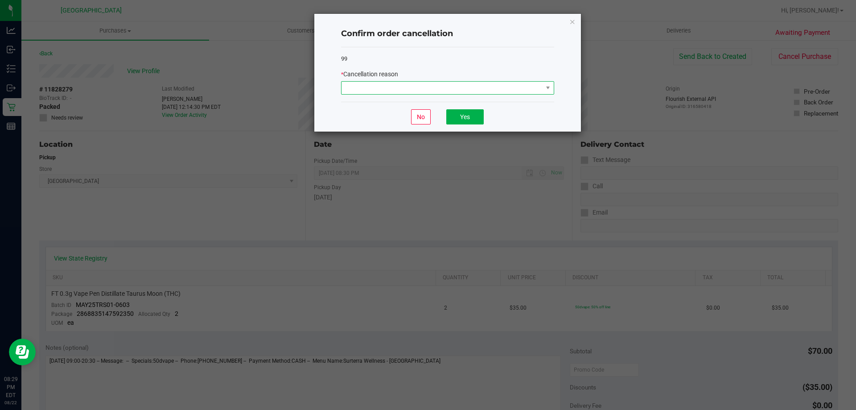
click at [524, 85] on span at bounding box center [442, 88] width 201 height 12
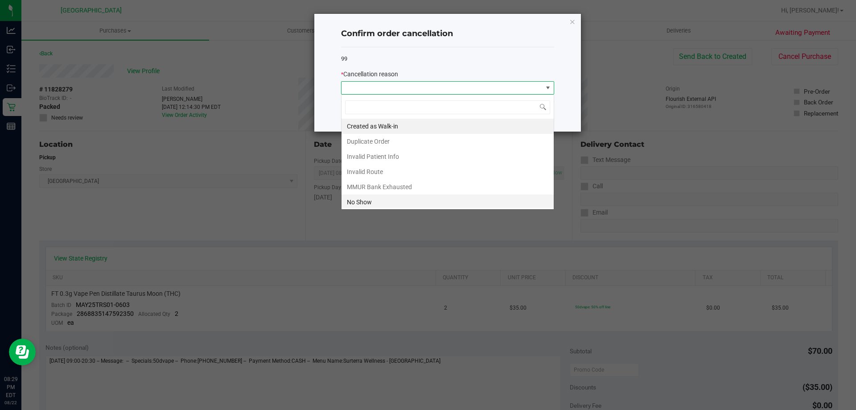
scroll to position [13, 213]
click at [409, 204] on li "No Show" at bounding box center [448, 201] width 212 height 15
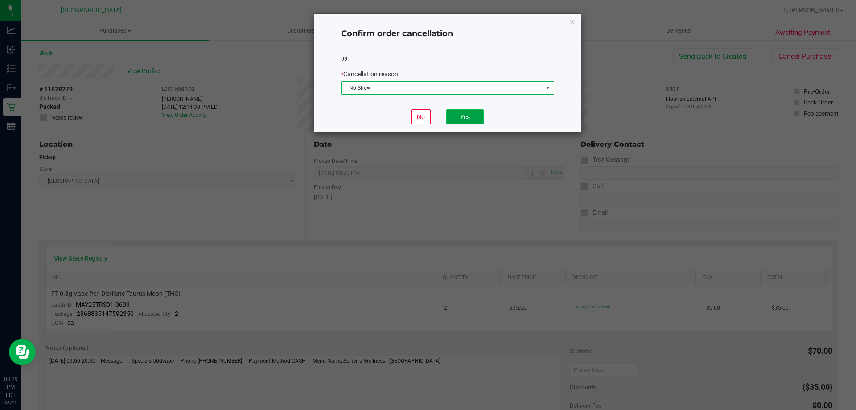
click at [470, 118] on button "Yes" at bounding box center [464, 116] width 37 height 15
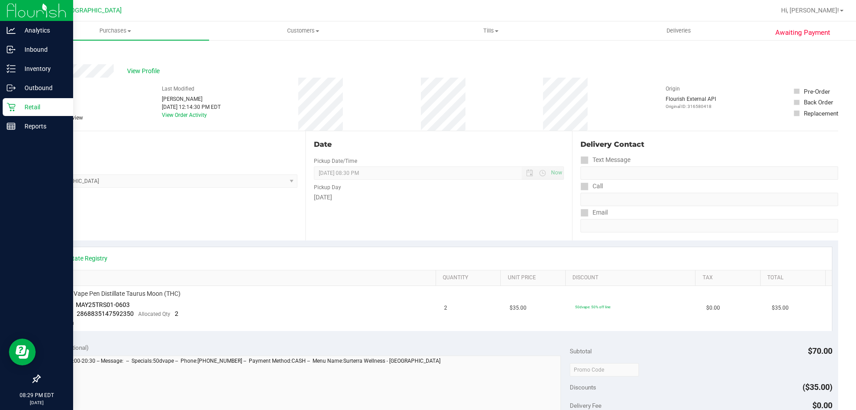
click at [21, 110] on p "Retail" at bounding box center [43, 107] width 54 height 11
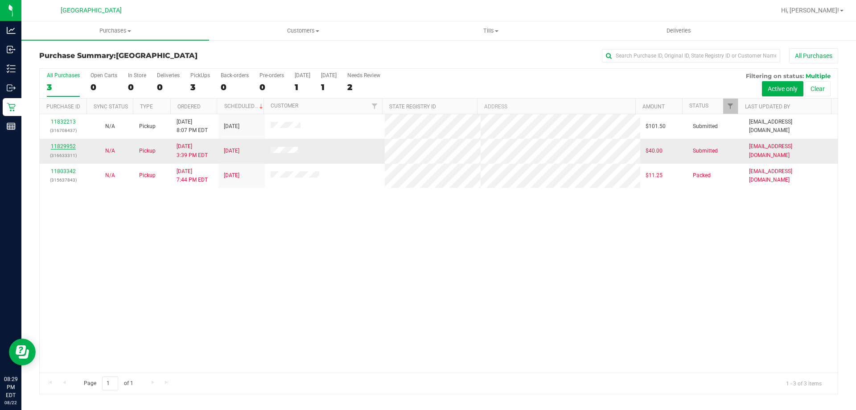
click at [70, 144] on link "11829952" at bounding box center [63, 146] width 25 height 6
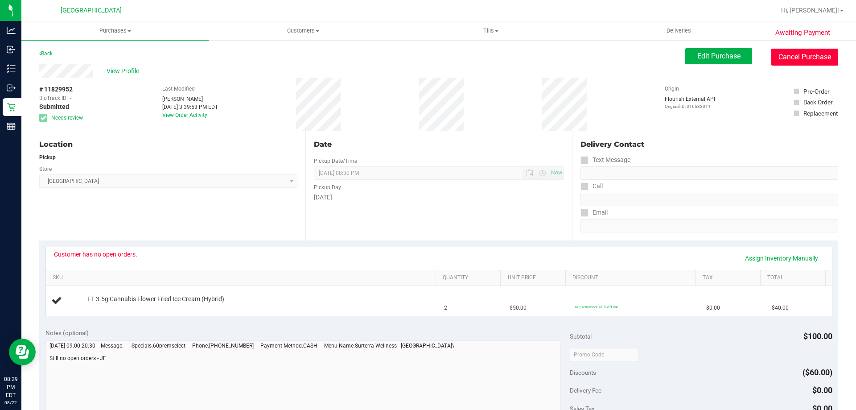
click at [800, 54] on button "Cancel Purchase" at bounding box center [805, 57] width 67 height 17
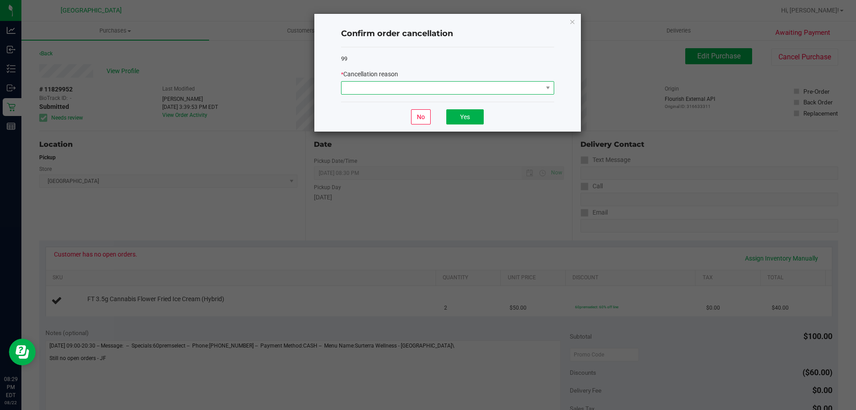
click at [535, 85] on span at bounding box center [442, 88] width 201 height 12
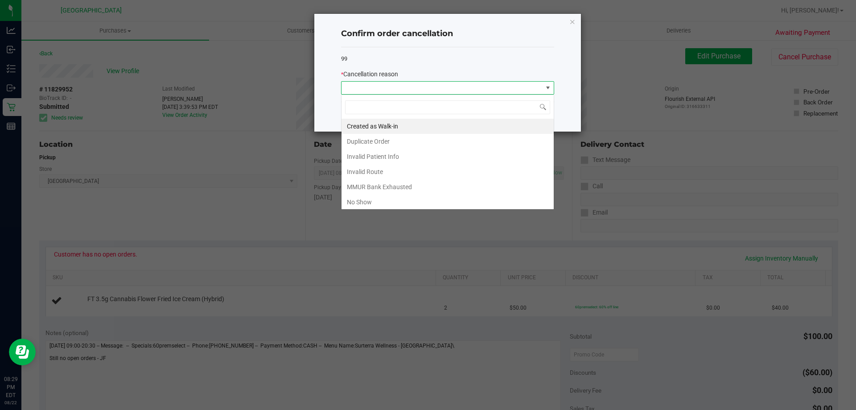
scroll to position [13, 213]
click at [386, 201] on li "No Show" at bounding box center [448, 201] width 212 height 15
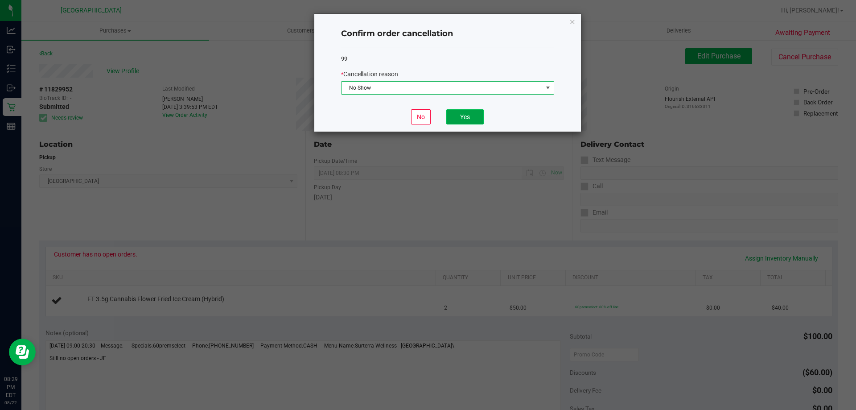
click at [469, 122] on button "Yes" at bounding box center [464, 116] width 37 height 15
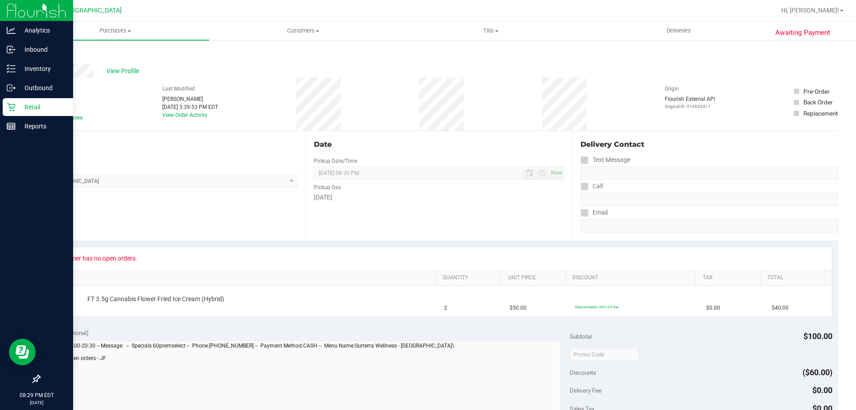
click at [10, 103] on icon at bounding box center [11, 107] width 9 height 9
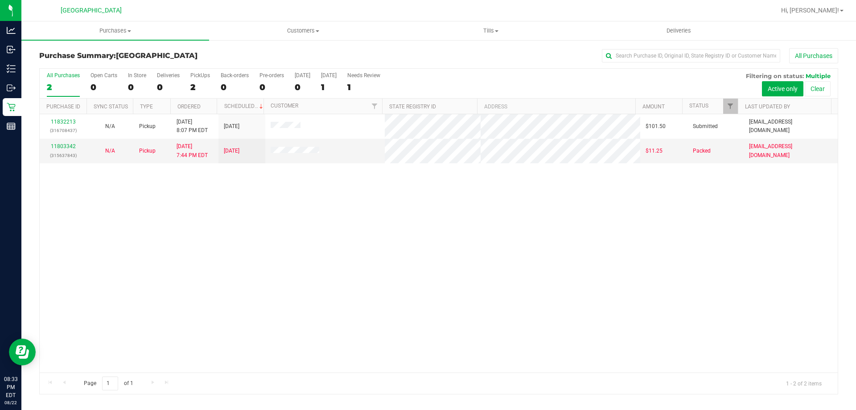
click at [396, 67] on div "Purchase Summary: [GEOGRAPHIC_DATA] All Purchases" at bounding box center [438, 58] width 799 height 20
click at [817, 11] on span "Hi, [PERSON_NAME]!" at bounding box center [810, 10] width 58 height 7
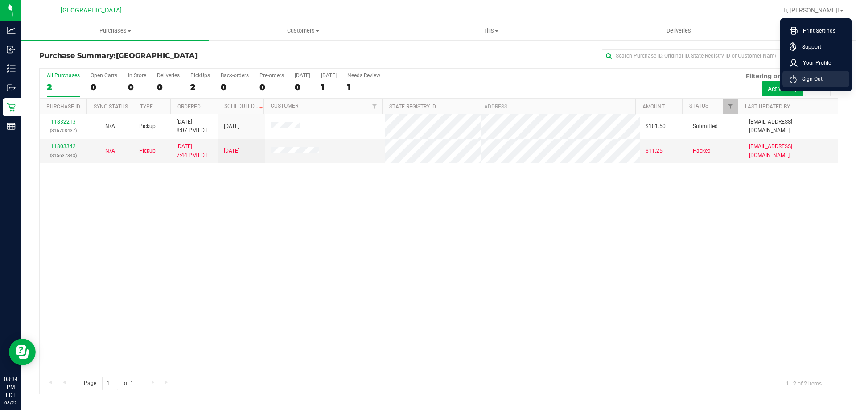
click at [824, 78] on li "Sign Out" at bounding box center [816, 79] width 67 height 16
